Goal: Navigation & Orientation: Find specific page/section

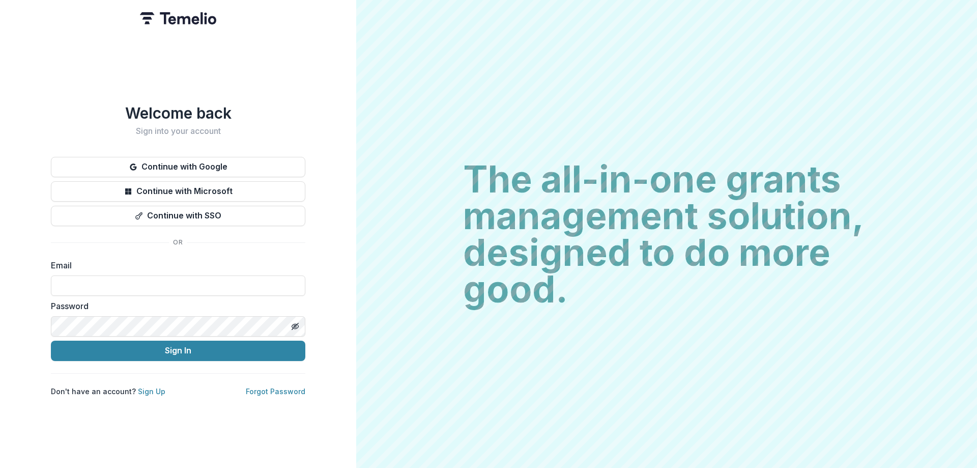
click at [80, 284] on input at bounding box center [178, 285] width 254 height 20
type input "**********"
click at [265, 389] on link "Forgot Password" at bounding box center [276, 391] width 60 height 9
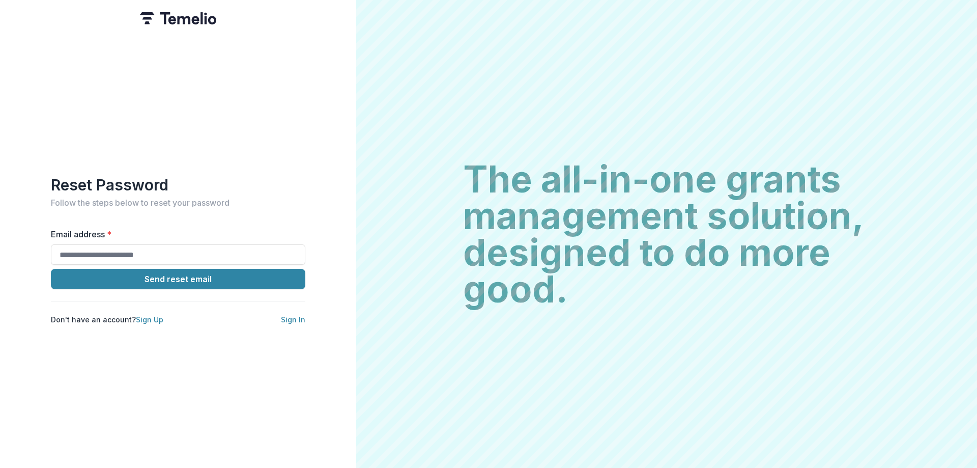
click at [123, 256] on input "Email address *" at bounding box center [178, 254] width 254 height 20
type input "**********"
click at [192, 275] on button "Send reset email" at bounding box center [178, 279] width 254 height 20
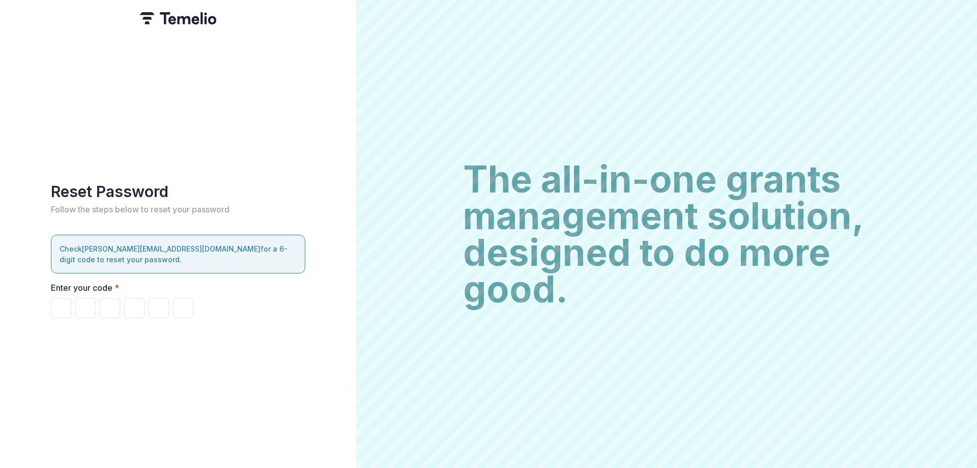
type input "*"
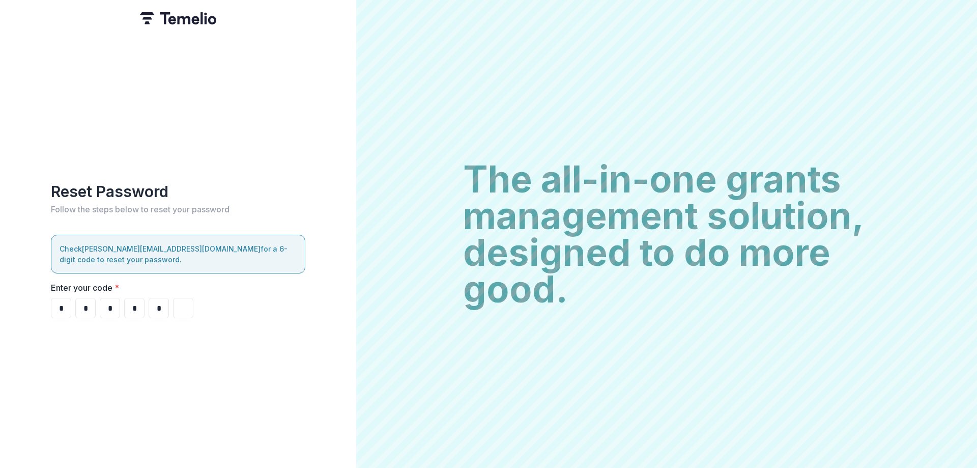
type input "*"
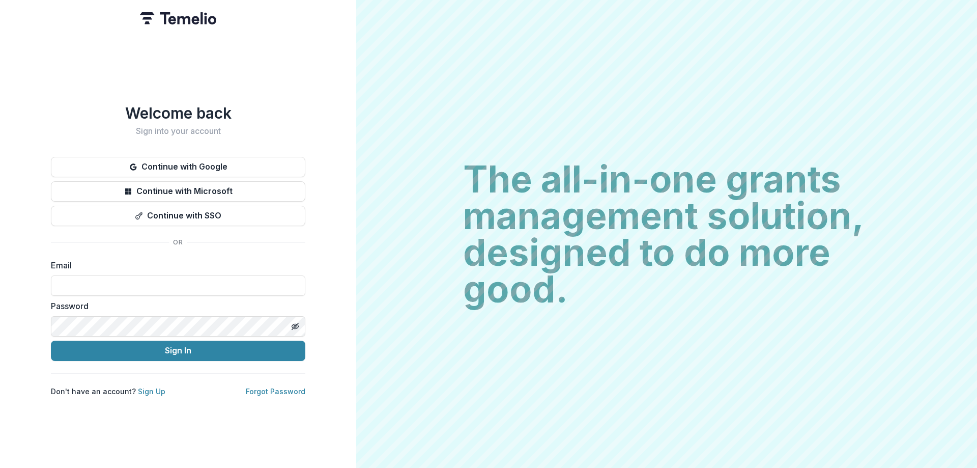
click at [84, 280] on input at bounding box center [178, 285] width 254 height 20
click at [88, 282] on input at bounding box center [178, 285] width 254 height 20
type input "**********"
click at [250, 352] on button "Sign In" at bounding box center [178, 350] width 254 height 20
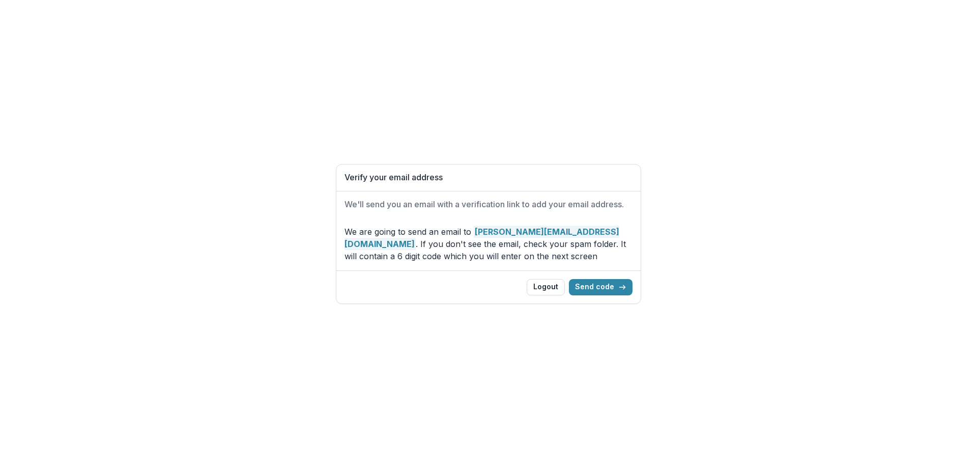
click at [606, 282] on button "Send code" at bounding box center [601, 287] width 64 height 16
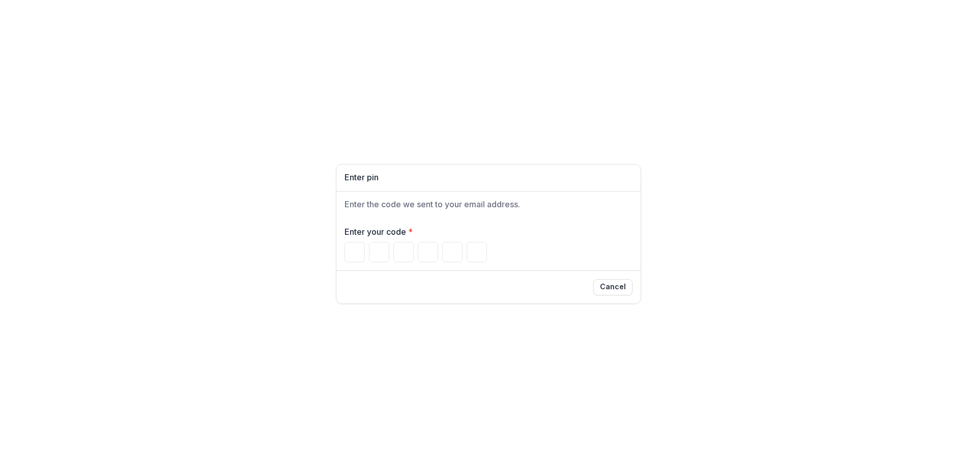
type input "*"
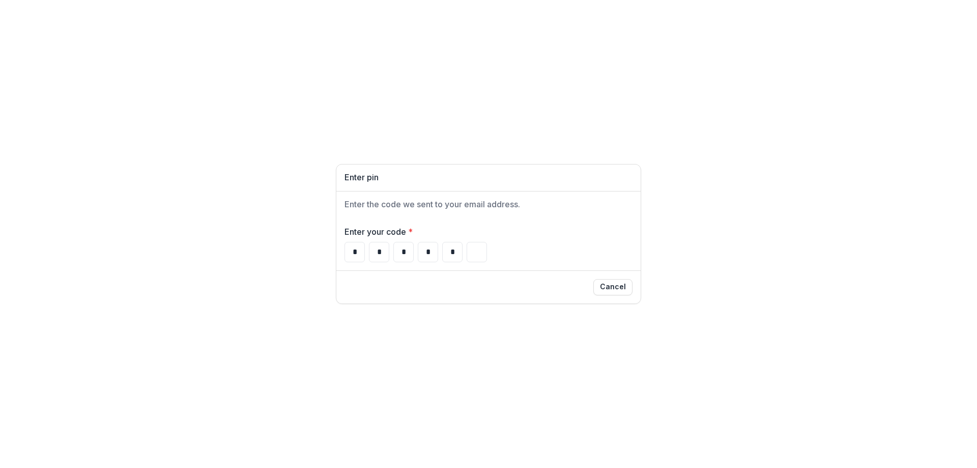
type input "*"
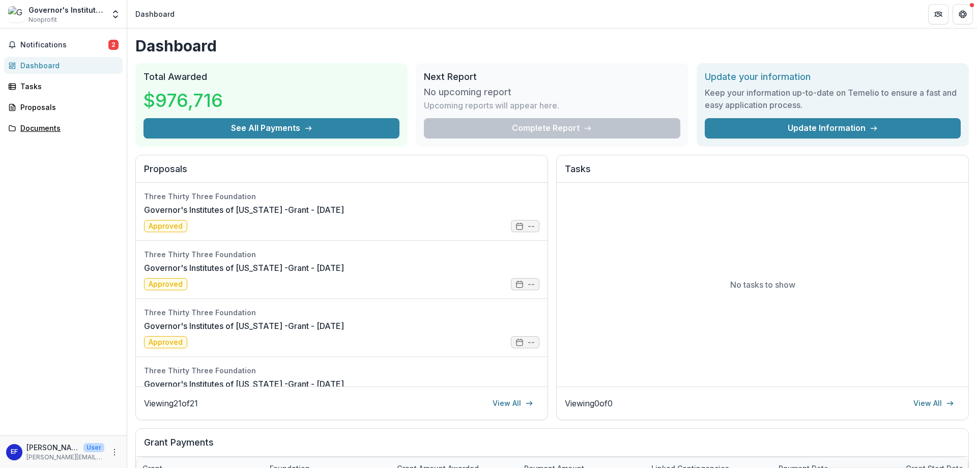
drag, startPoint x: 46, startPoint y: 130, endPoint x: 40, endPoint y: 131, distance: 5.8
click at [46, 129] on div "Documents" at bounding box center [67, 128] width 94 height 11
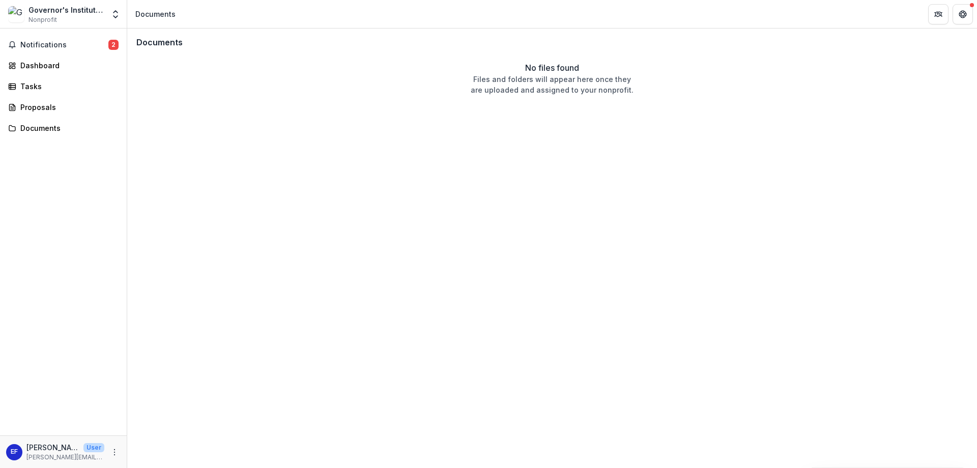
click at [54, 11] on div "Governor's Institutes of [US_STATE]" at bounding box center [66, 10] width 76 height 11
click at [35, 64] on div "Dashboard" at bounding box center [67, 65] width 94 height 11
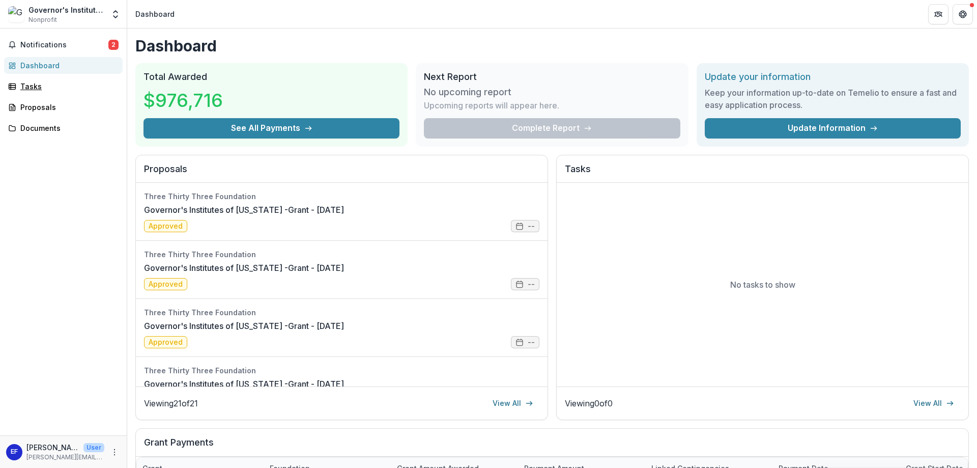
click at [25, 84] on div "Tasks" at bounding box center [67, 86] width 94 height 11
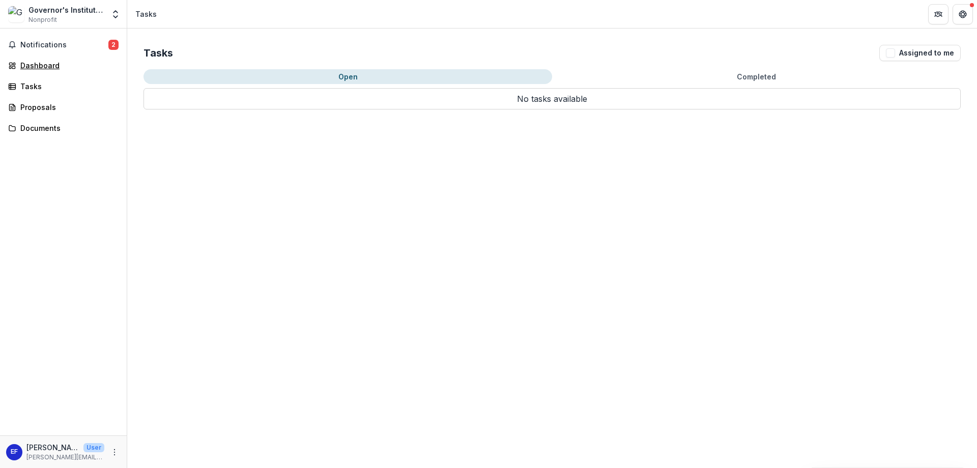
click at [42, 66] on div "Dashboard" at bounding box center [67, 65] width 94 height 11
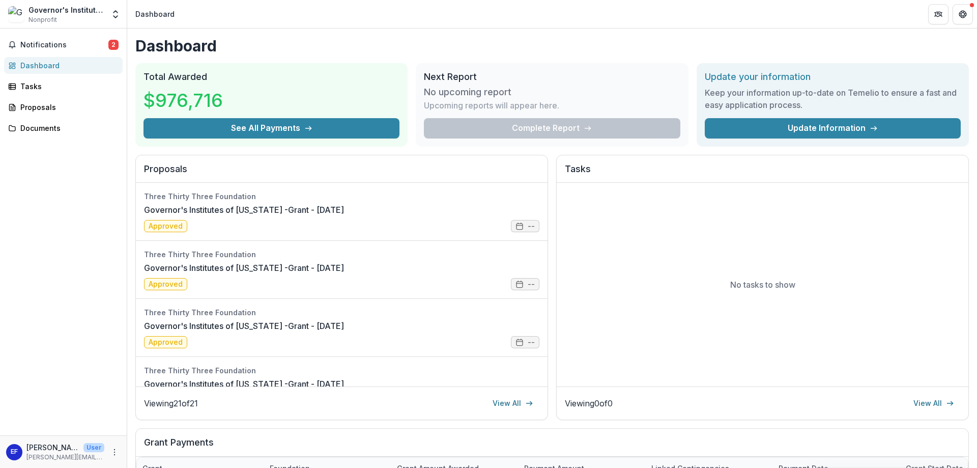
click at [306, 125] on icon "button" at bounding box center [308, 128] width 8 height 8
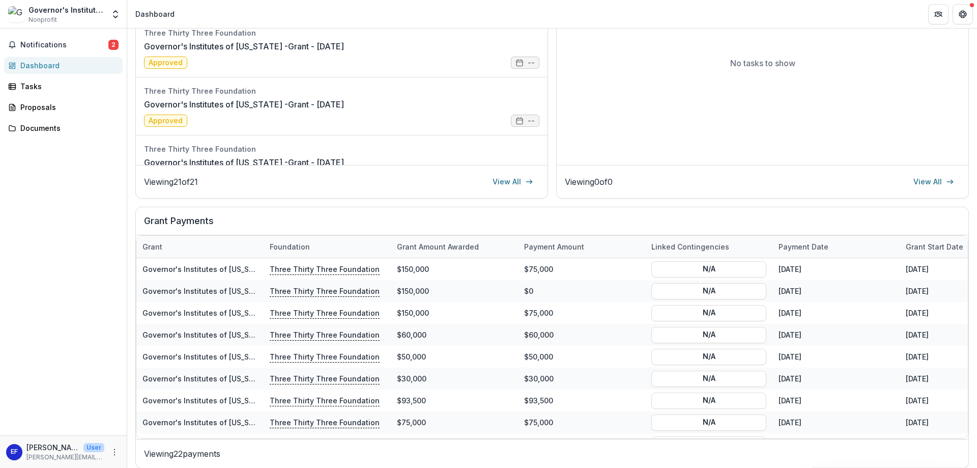
scroll to position [222, 0]
